Goal: Navigation & Orientation: Find specific page/section

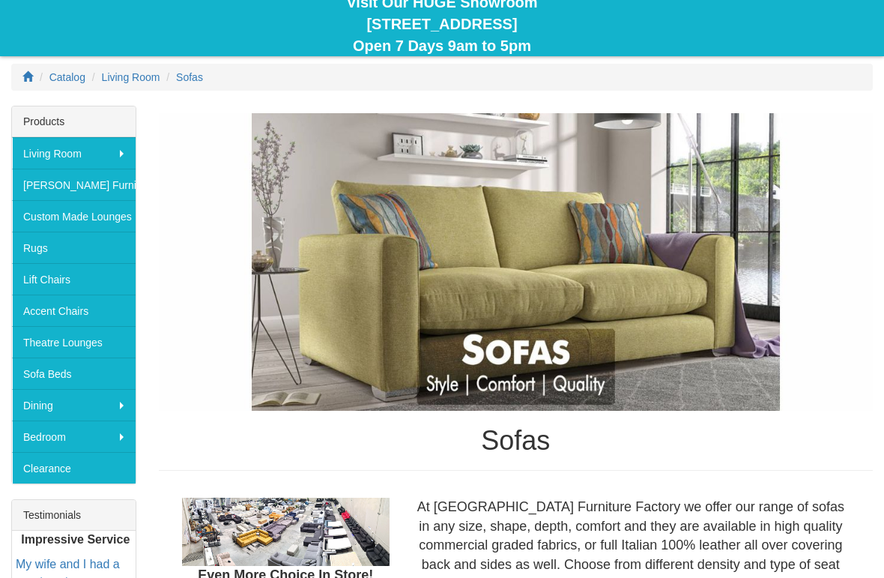
scroll to position [205, 0]
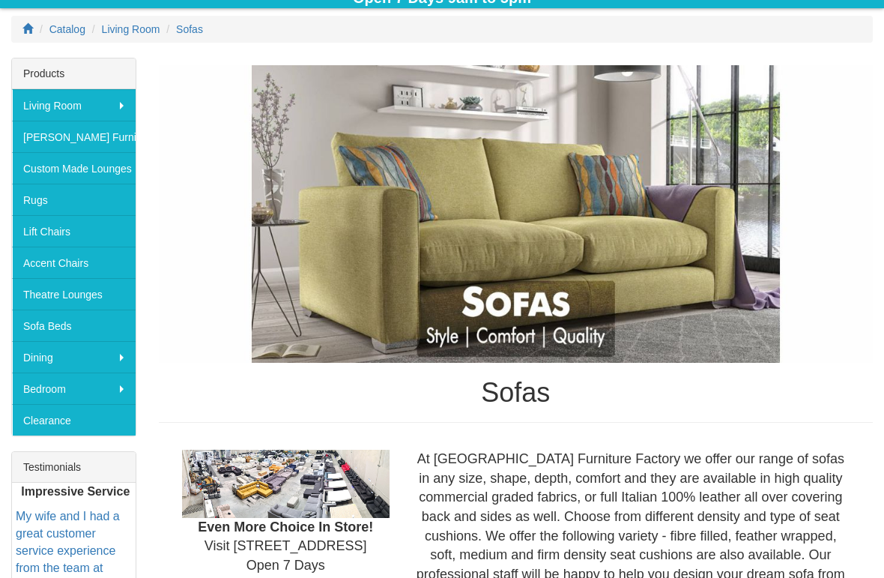
click at [28, 322] on link "Sofa Beds" at bounding box center [74, 325] width 124 height 31
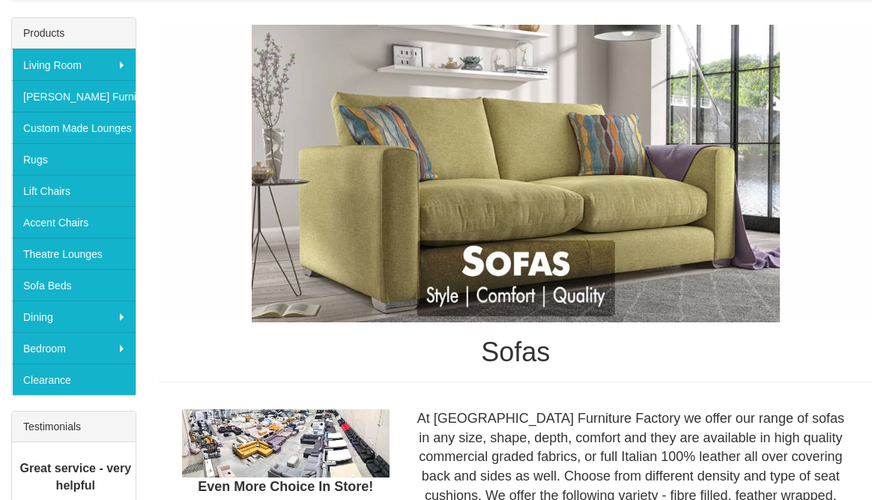
scroll to position [246, 0]
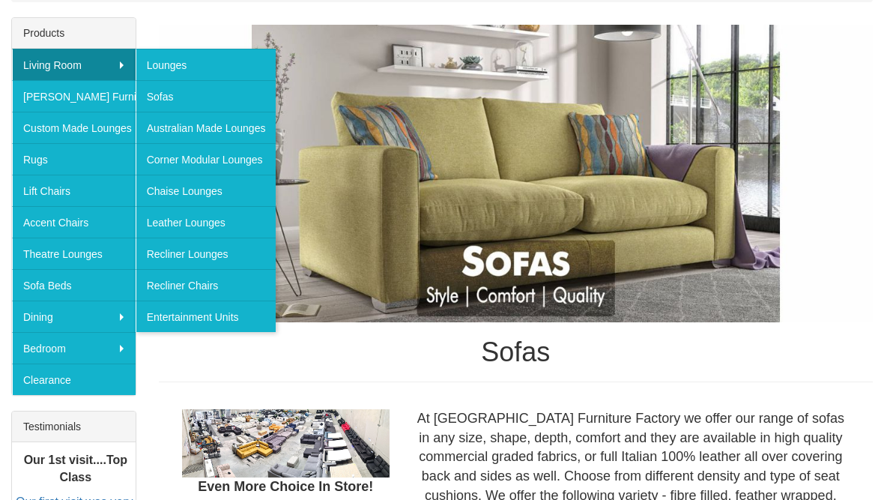
click at [170, 159] on link "Corner Modular Lounges" at bounding box center [206, 158] width 141 height 31
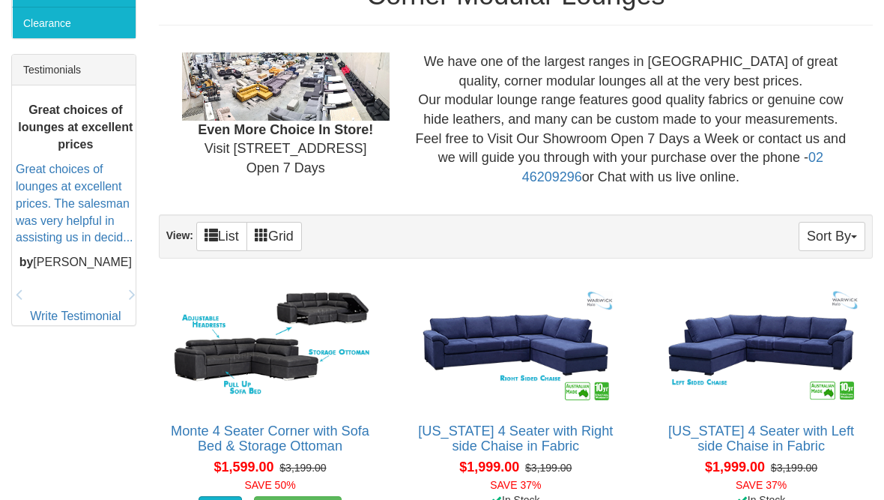
scroll to position [552, 0]
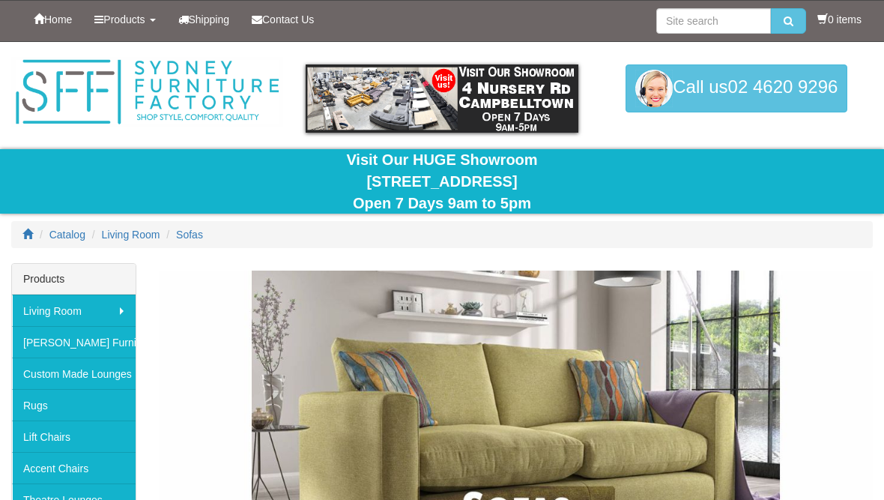
scroll to position [246, 0]
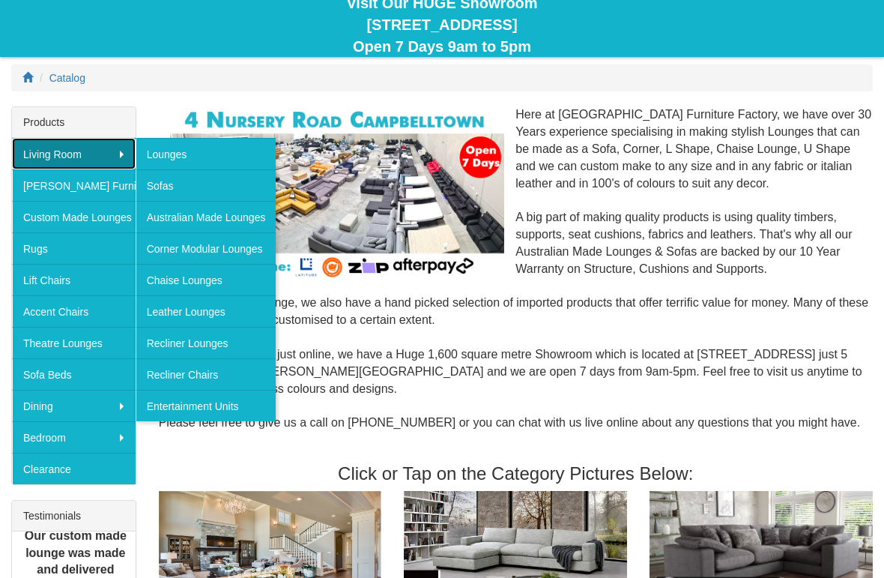
scroll to position [157, 0]
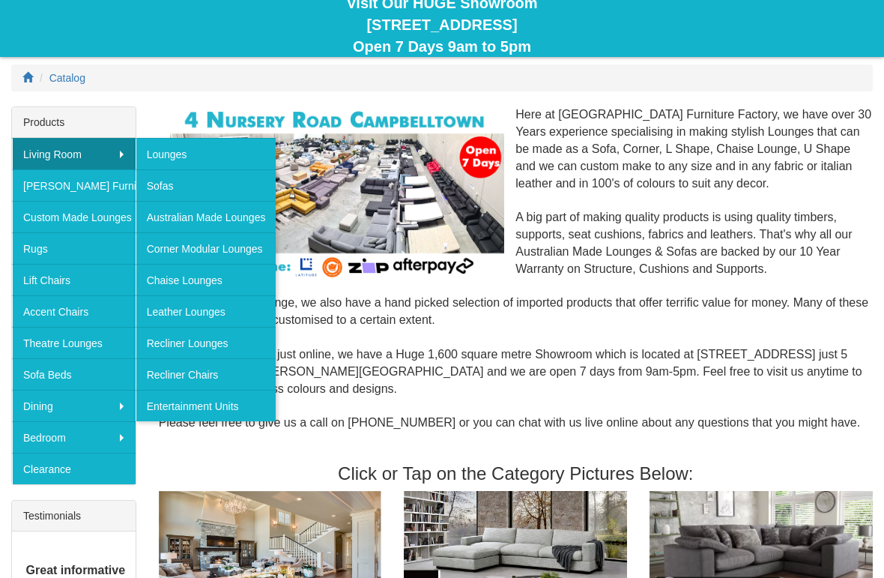
click at [166, 375] on link "Recliner Chairs" at bounding box center [206, 373] width 141 height 31
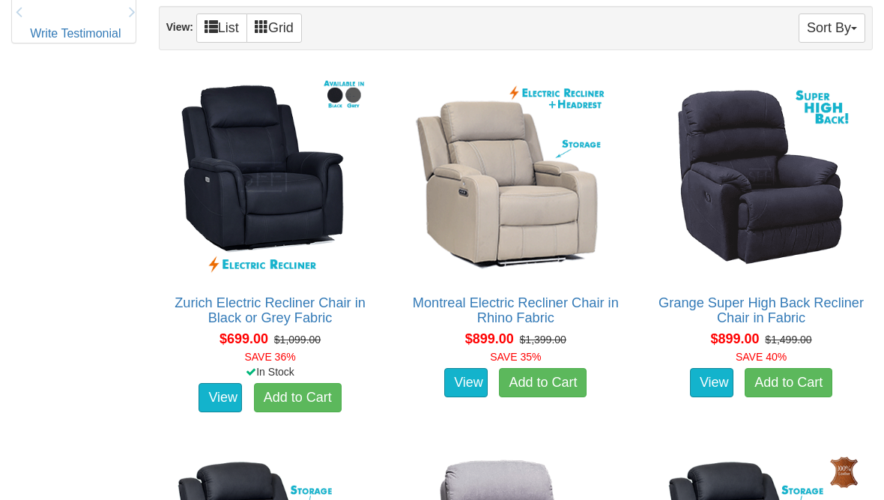
scroll to position [832, 0]
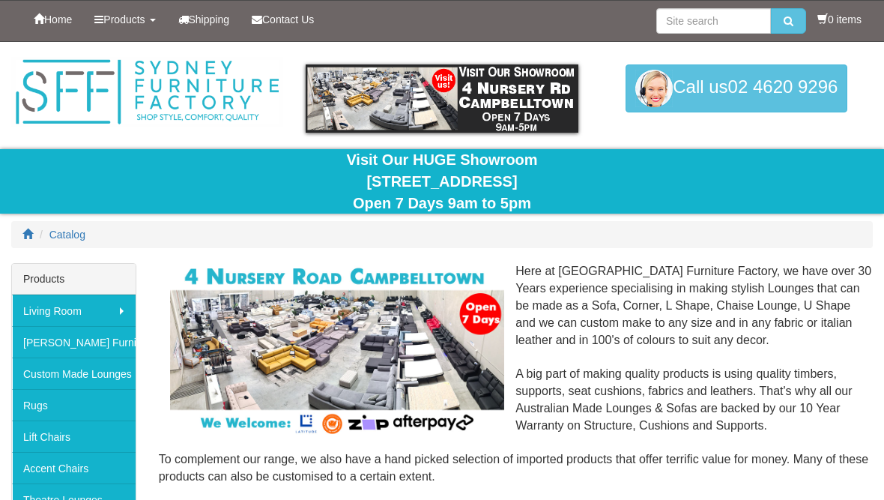
scroll to position [157, 0]
